Goal: Information Seeking & Learning: Understand process/instructions

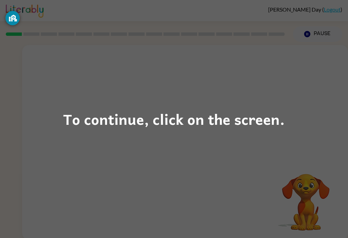
click at [228, 128] on div "To continue, click on the screen." at bounding box center [174, 118] width 222 height 23
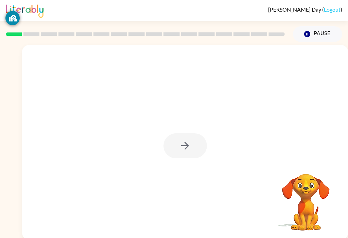
click at [185, 145] on div at bounding box center [186, 145] width 44 height 25
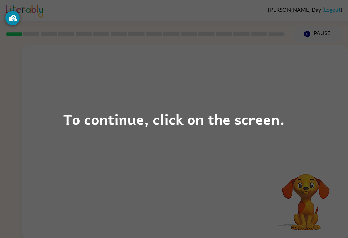
click at [239, 123] on div "To continue, click on the screen." at bounding box center [174, 118] width 222 height 23
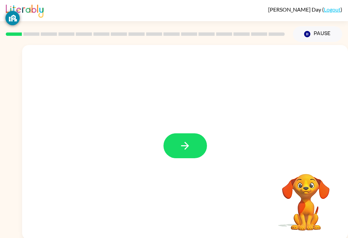
click at [190, 152] on button "button" at bounding box center [186, 145] width 44 height 25
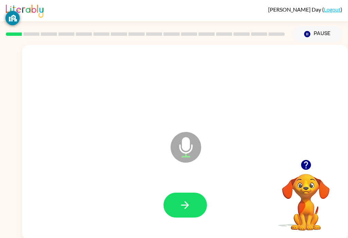
click at [191, 199] on icon "button" at bounding box center [185, 205] width 12 height 12
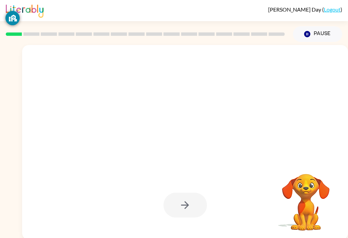
click at [189, 204] on div at bounding box center [186, 204] width 44 height 25
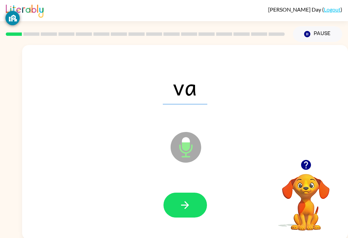
click at [192, 201] on button "button" at bounding box center [186, 204] width 44 height 25
click at [185, 210] on icon "button" at bounding box center [185, 205] width 12 height 12
click at [192, 203] on button "button" at bounding box center [186, 204] width 44 height 25
click at [192, 207] on button "button" at bounding box center [186, 204] width 44 height 25
click at [195, 204] on button "button" at bounding box center [186, 204] width 44 height 25
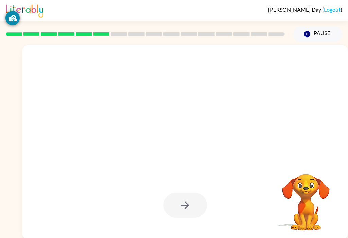
click at [193, 199] on div at bounding box center [186, 204] width 44 height 25
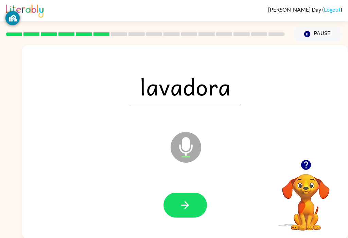
click at [194, 234] on div "lavadora Microphone The Microphone is here when it is your turn to talk" at bounding box center [185, 142] width 326 height 194
click at [183, 203] on icon "button" at bounding box center [185, 205] width 12 height 12
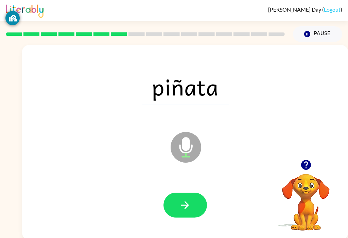
click at [192, 205] on button "button" at bounding box center [186, 204] width 44 height 25
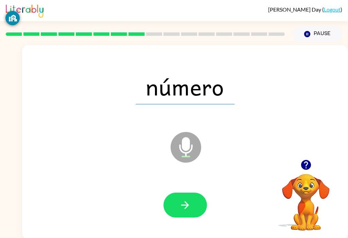
click at [190, 205] on icon "button" at bounding box center [185, 205] width 12 height 12
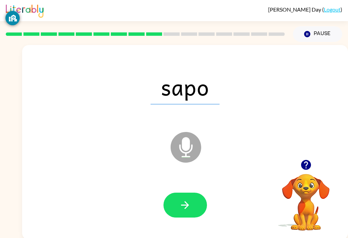
click at [191, 202] on icon "button" at bounding box center [185, 205] width 12 height 12
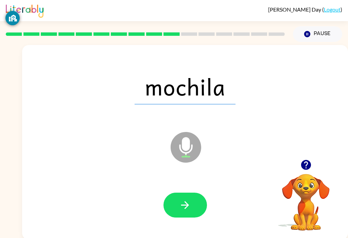
click at [190, 197] on button "button" at bounding box center [186, 204] width 44 height 25
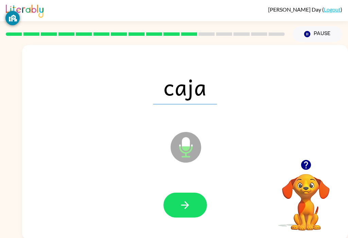
click at [193, 210] on button "button" at bounding box center [186, 204] width 44 height 25
click at [184, 208] on icon "button" at bounding box center [185, 205] width 12 height 12
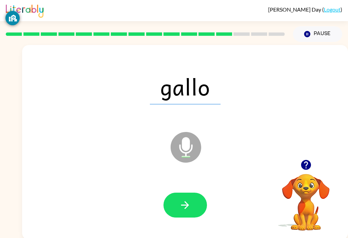
click at [191, 211] on button "button" at bounding box center [186, 204] width 44 height 25
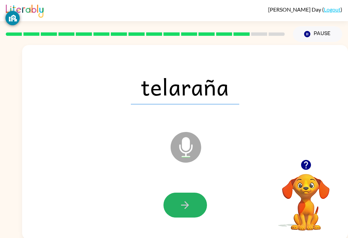
click at [189, 207] on icon "button" at bounding box center [185, 205] width 12 height 12
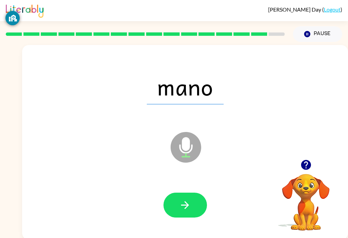
click at [192, 203] on button "button" at bounding box center [186, 204] width 44 height 25
